Goal: Check status

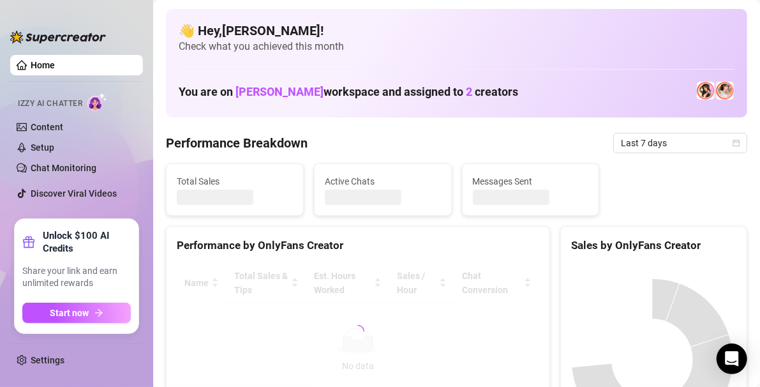
click at [415, 334] on div at bounding box center [358, 330] width 362 height 135
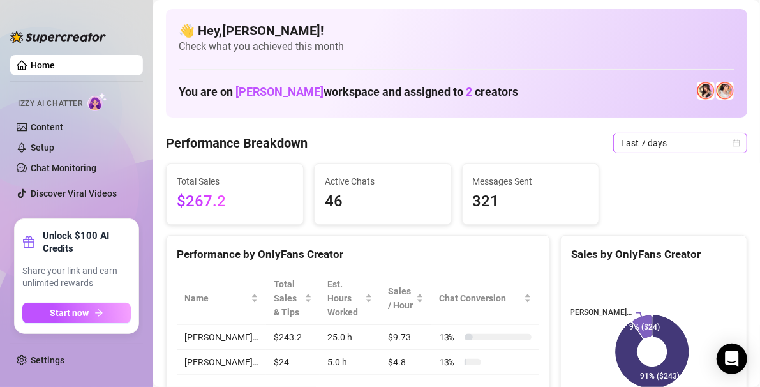
click at [732, 142] on icon "calendar" at bounding box center [736, 143] width 8 height 8
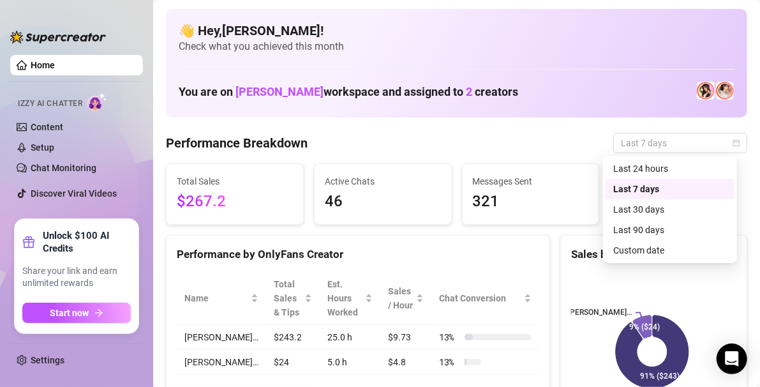
click at [672, 252] on div "Custom date" at bounding box center [670, 250] width 114 height 14
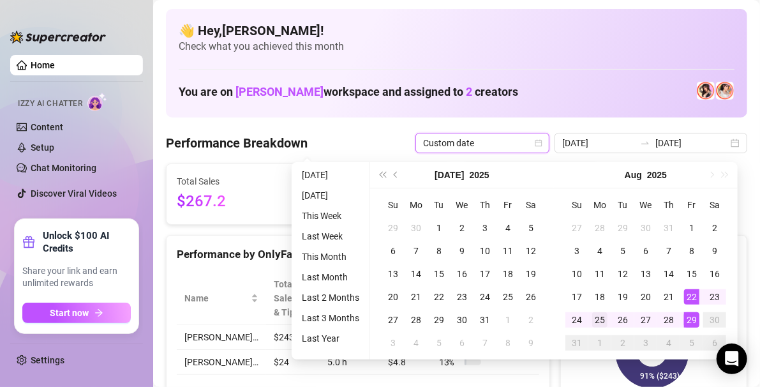
click at [601, 316] on div "25" at bounding box center [599, 319] width 15 height 15
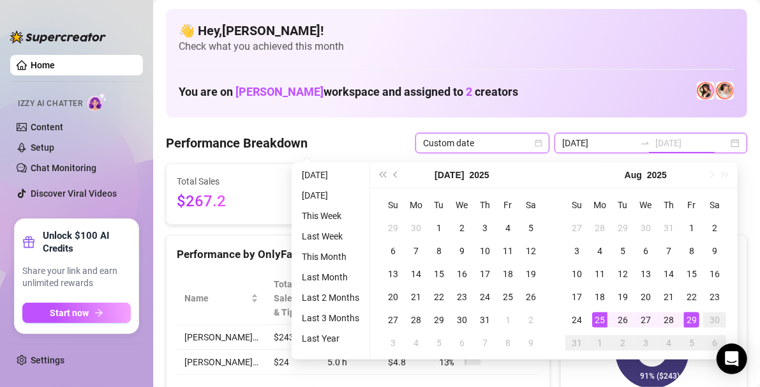
type input "[DATE]"
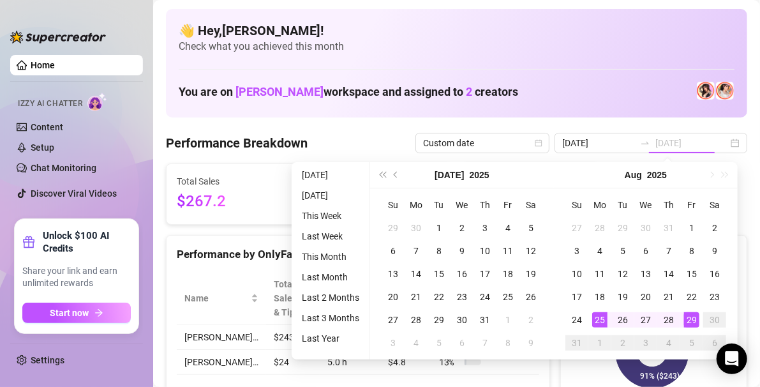
click at [686, 316] on div "29" at bounding box center [691, 319] width 15 height 15
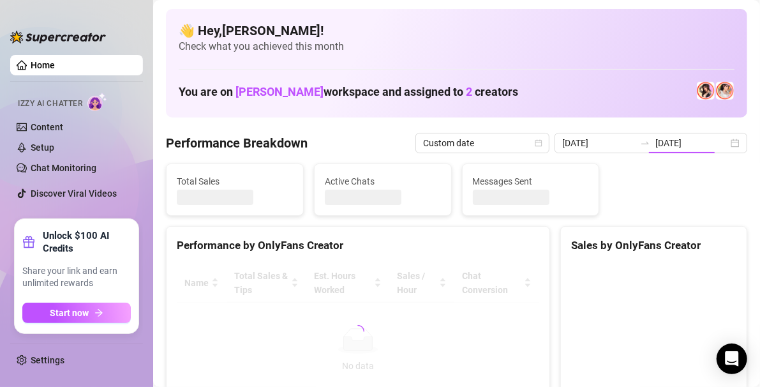
type input "[DATE]"
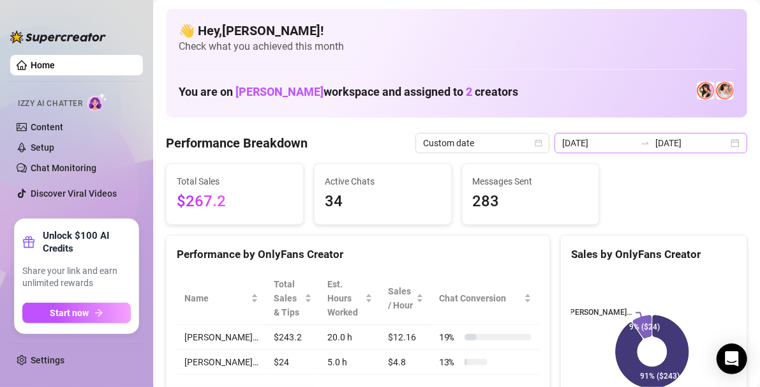
click at [724, 145] on div "[DATE] [DATE]" at bounding box center [650, 143] width 193 height 20
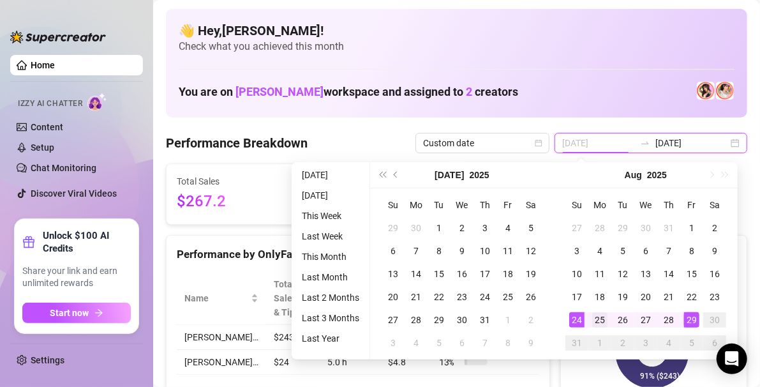
type input "[DATE]"
click at [608, 321] on td "25" at bounding box center [599, 319] width 23 height 23
type input "[DATE]"
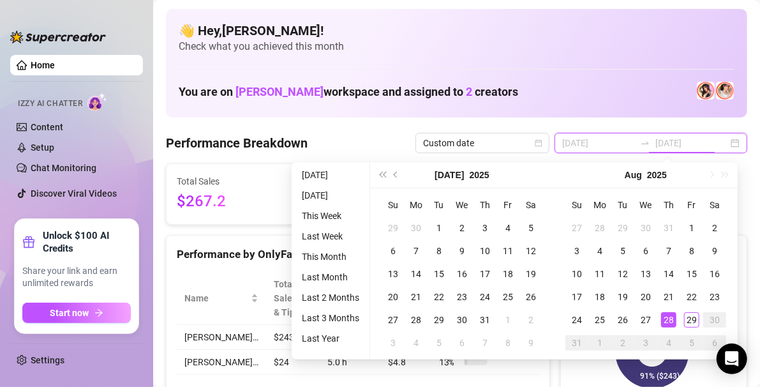
type input "[DATE]"
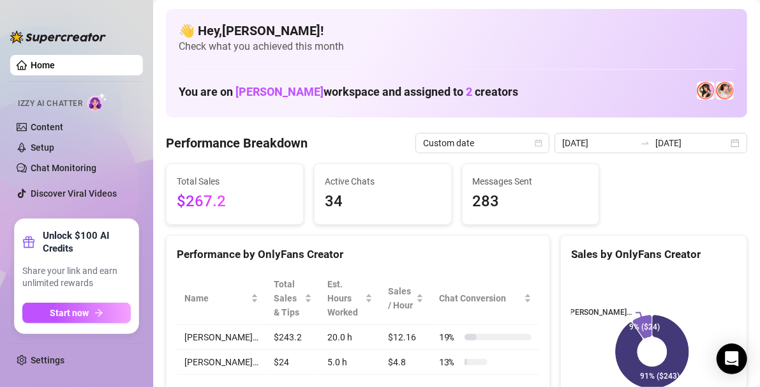
click at [478, 114] on div "👋 Hey, [PERSON_NAME] ! Check what you achieved this month You are on [PERSON_NA…" at bounding box center [456, 63] width 581 height 108
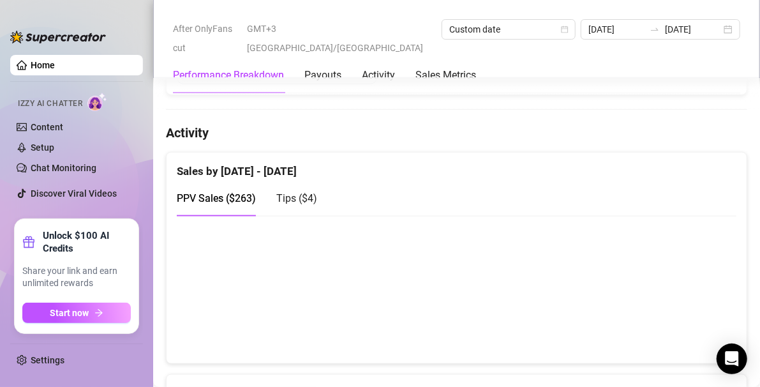
scroll to position [596, 0]
